Goal: Information Seeking & Learning: Learn about a topic

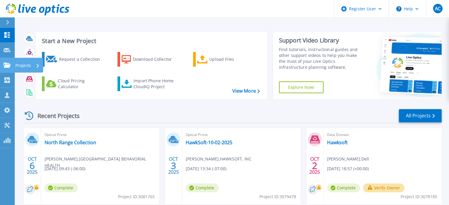
click at [8, 65] on icon at bounding box center [7, 65] width 7 height 5
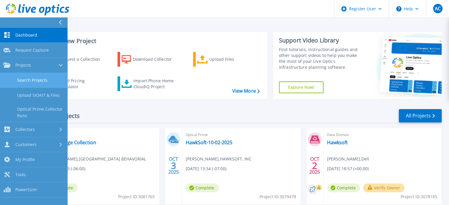
click at [15, 82] on link "Search Projects" at bounding box center [33, 80] width 67 height 15
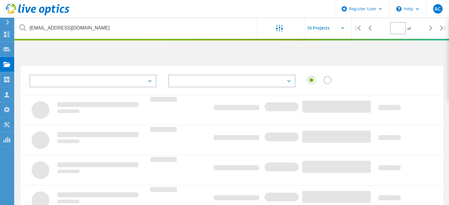
type input "1"
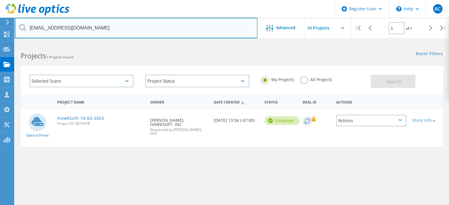
click at [86, 24] on input "phorst@hawksoft.com" at bounding box center [136, 28] width 242 height 21
paste input "jclevidence@belgrademt.gov"
type input "jclevidence@belgrademt.gov"
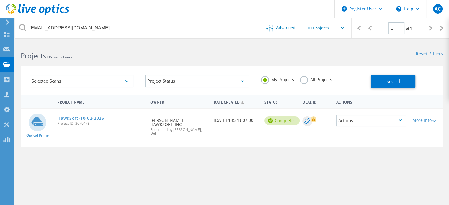
click at [307, 86] on div "My Projects All Projects" at bounding box center [313, 80] width 116 height 22
click at [305, 82] on label "All Projects" at bounding box center [316, 79] width 32 height 6
click at [0, 0] on input "All Projects" at bounding box center [0, 0] width 0 height 0
drag, startPoint x: 362, startPoint y: 85, endPoint x: 366, endPoint y: 83, distance: 4.1
click at [363, 85] on div "My Projects All Projects" at bounding box center [313, 80] width 116 height 22
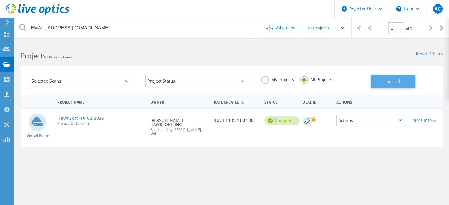
click at [383, 80] on button "Search" at bounding box center [393, 81] width 45 height 13
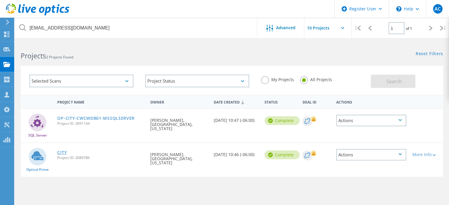
click at [59, 150] on link "CITY" at bounding box center [61, 152] width 9 height 4
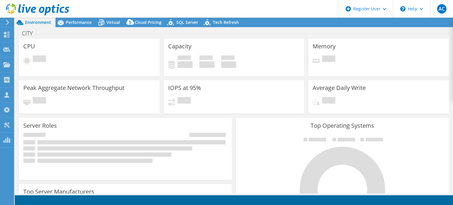
select select "USD"
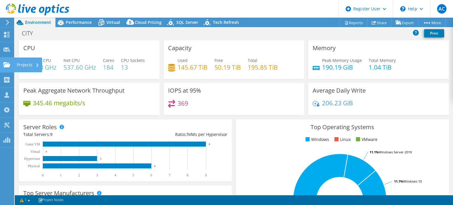
click at [9, 64] on use at bounding box center [6, 64] width 7 height 5
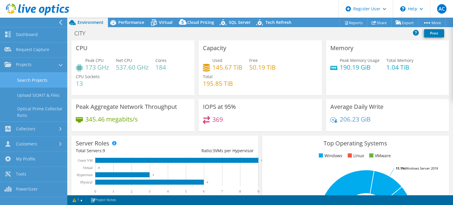
drag, startPoint x: 22, startPoint y: 75, endPoint x: 29, endPoint y: 75, distance: 6.8
click at [22, 75] on link "Search Projects" at bounding box center [33, 80] width 67 height 15
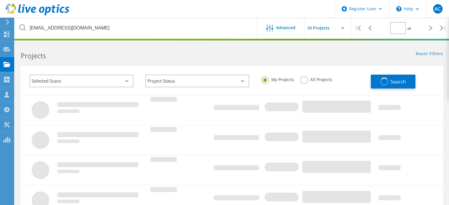
type input "1"
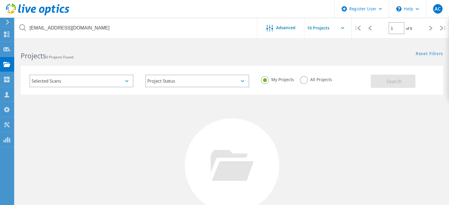
click at [315, 88] on div "My Projects All Projects" at bounding box center [313, 80] width 116 height 22
click at [313, 78] on label "All Projects" at bounding box center [316, 79] width 32 height 6
click at [0, 0] on input "All Projects" at bounding box center [0, 0] width 0 height 0
click at [394, 73] on div "Search" at bounding box center [405, 78] width 69 height 19
click at [383, 82] on button "Search" at bounding box center [393, 81] width 45 height 13
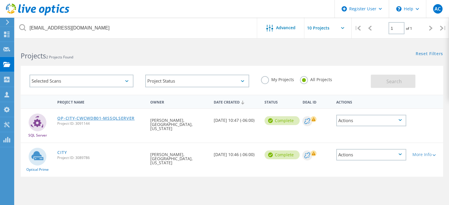
click at [119, 117] on link "OP-CITY-CWCWDB01-MSSQLSERVER" at bounding box center [95, 118] width 77 height 4
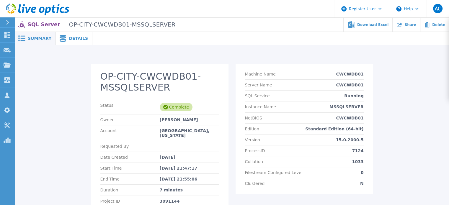
click at [71, 37] on span "Details" at bounding box center [78, 38] width 19 height 4
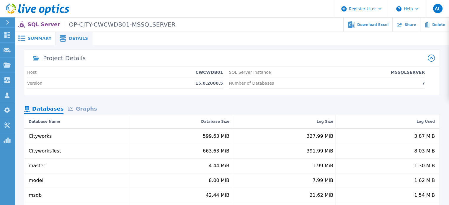
click at [37, 39] on span "Summary" at bounding box center [40, 38] width 24 height 4
